Goal: Check status: Check status

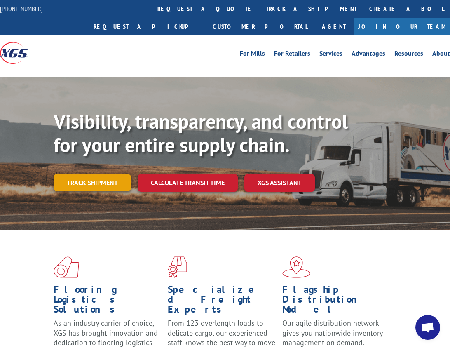
click at [113, 184] on link "Track shipment" at bounding box center [93, 182] width 78 height 17
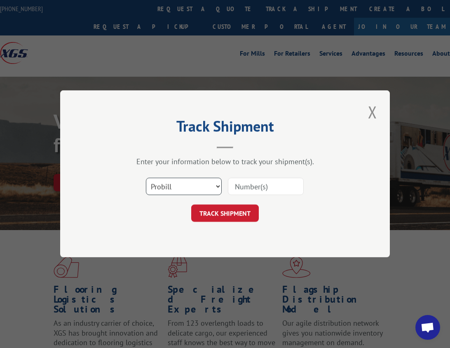
click at [208, 185] on select "Select category... Probill BOL PO" at bounding box center [184, 186] width 76 height 17
select select "po"
click at [146, 178] on select "Select category... Probill BOL PO" at bounding box center [184, 186] width 76 height 17
click at [259, 190] on input at bounding box center [266, 186] width 76 height 17
type input "14798233"
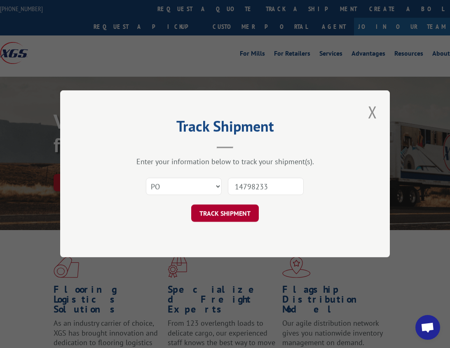
click at [226, 215] on button "TRACK SHIPMENT" at bounding box center [225, 213] width 68 height 17
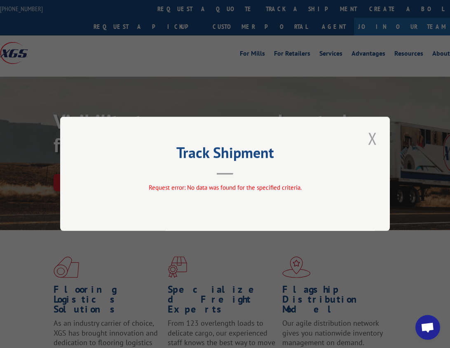
click at [373, 137] on button "Close modal" at bounding box center [373, 138] width 14 height 23
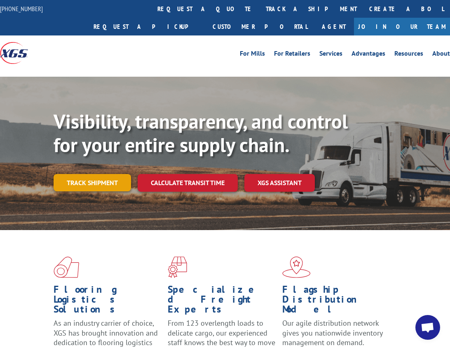
click at [105, 183] on link "Track shipment" at bounding box center [93, 182] width 78 height 17
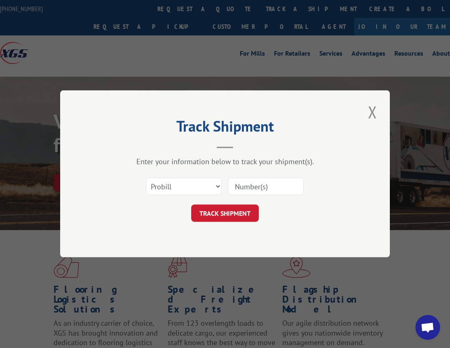
click at [263, 189] on input at bounding box center [266, 186] width 76 height 17
type input "14798233"
click at [213, 210] on button "TRACK SHIPMENT" at bounding box center [225, 213] width 68 height 17
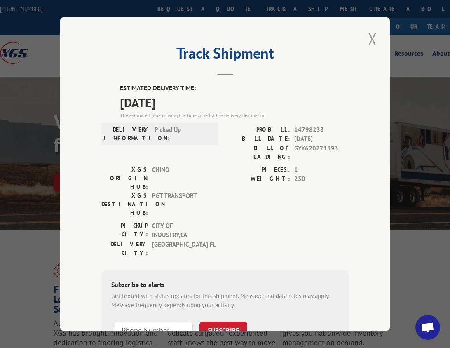
click at [368, 38] on button "Close modal" at bounding box center [373, 39] width 14 height 23
